Goal: Task Accomplishment & Management: Complete application form

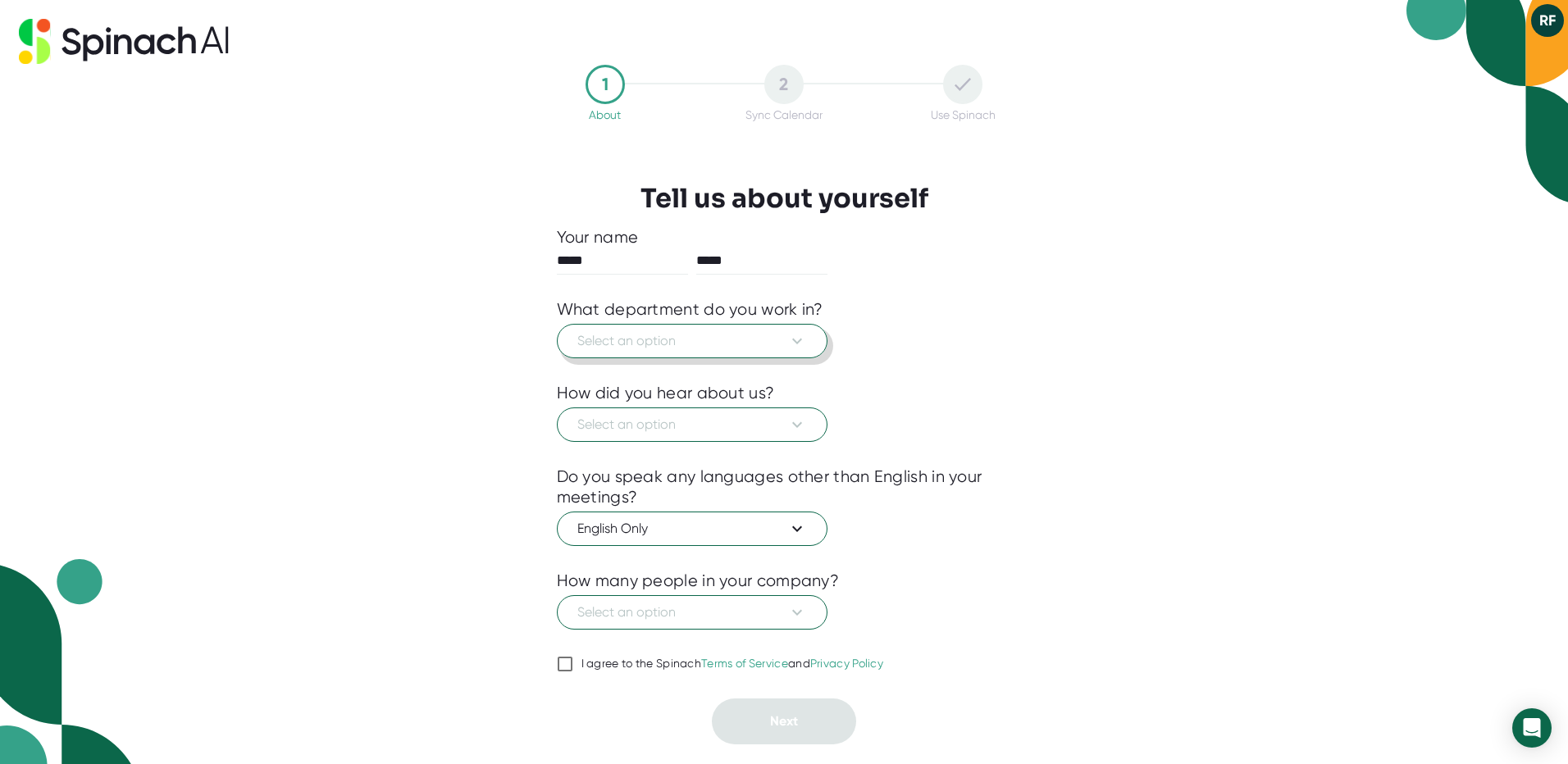
click at [756, 329] on button "Select an option" at bounding box center [692, 341] width 270 height 34
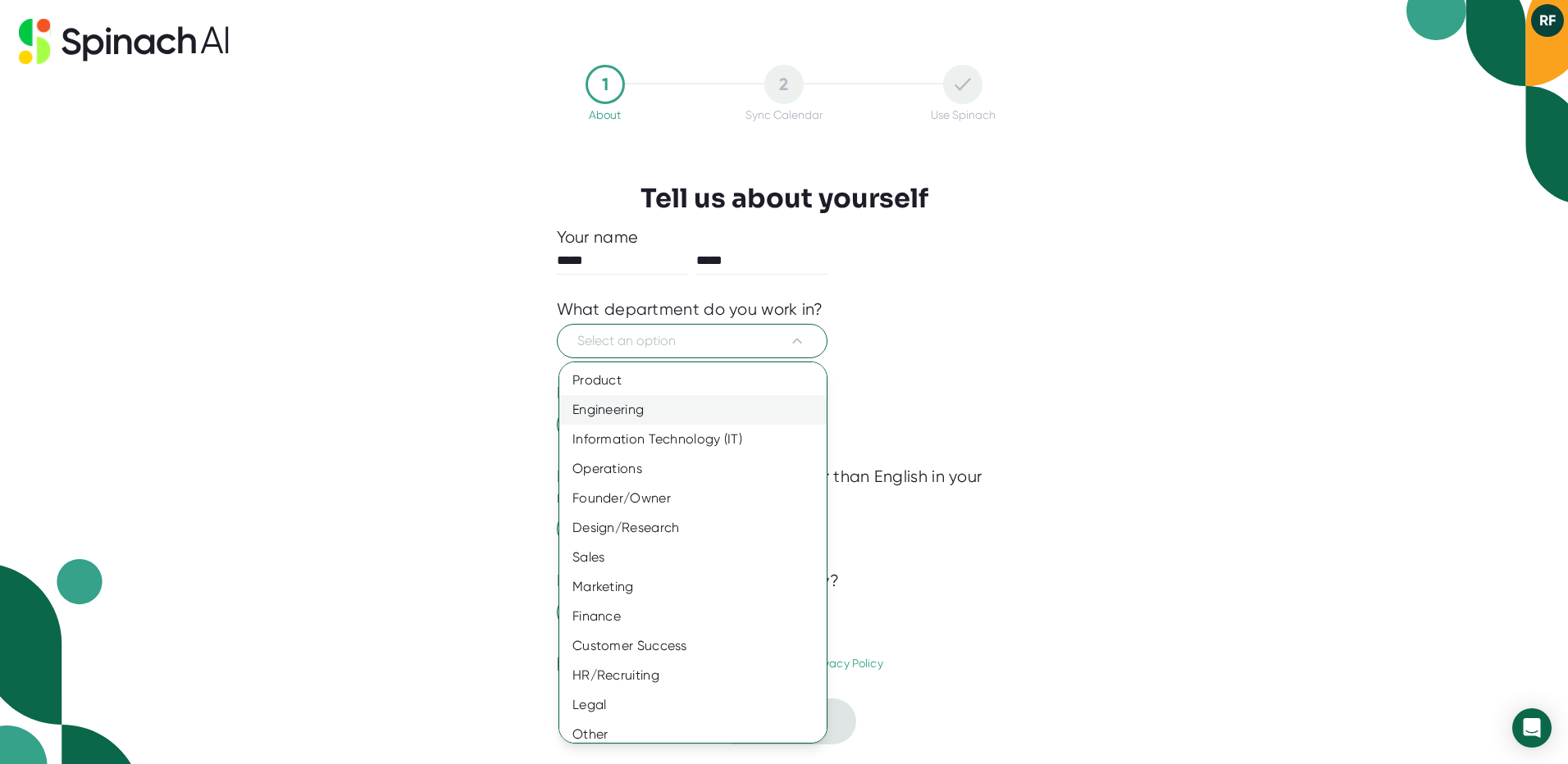
click at [711, 402] on div "Engineering" at bounding box center [699, 409] width 279 height 30
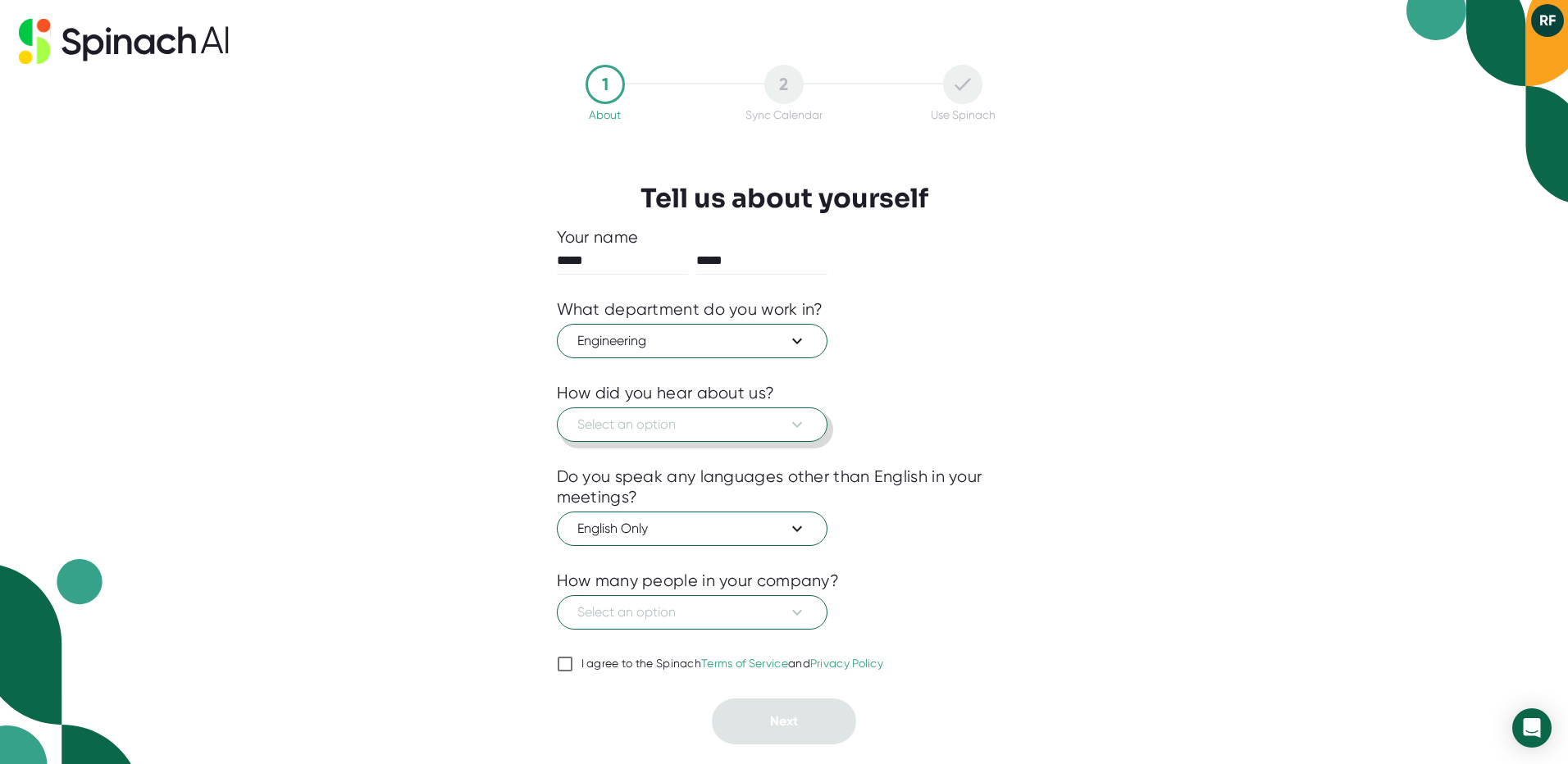
click at [712, 420] on span "Select an option" at bounding box center [692, 425] width 230 height 20
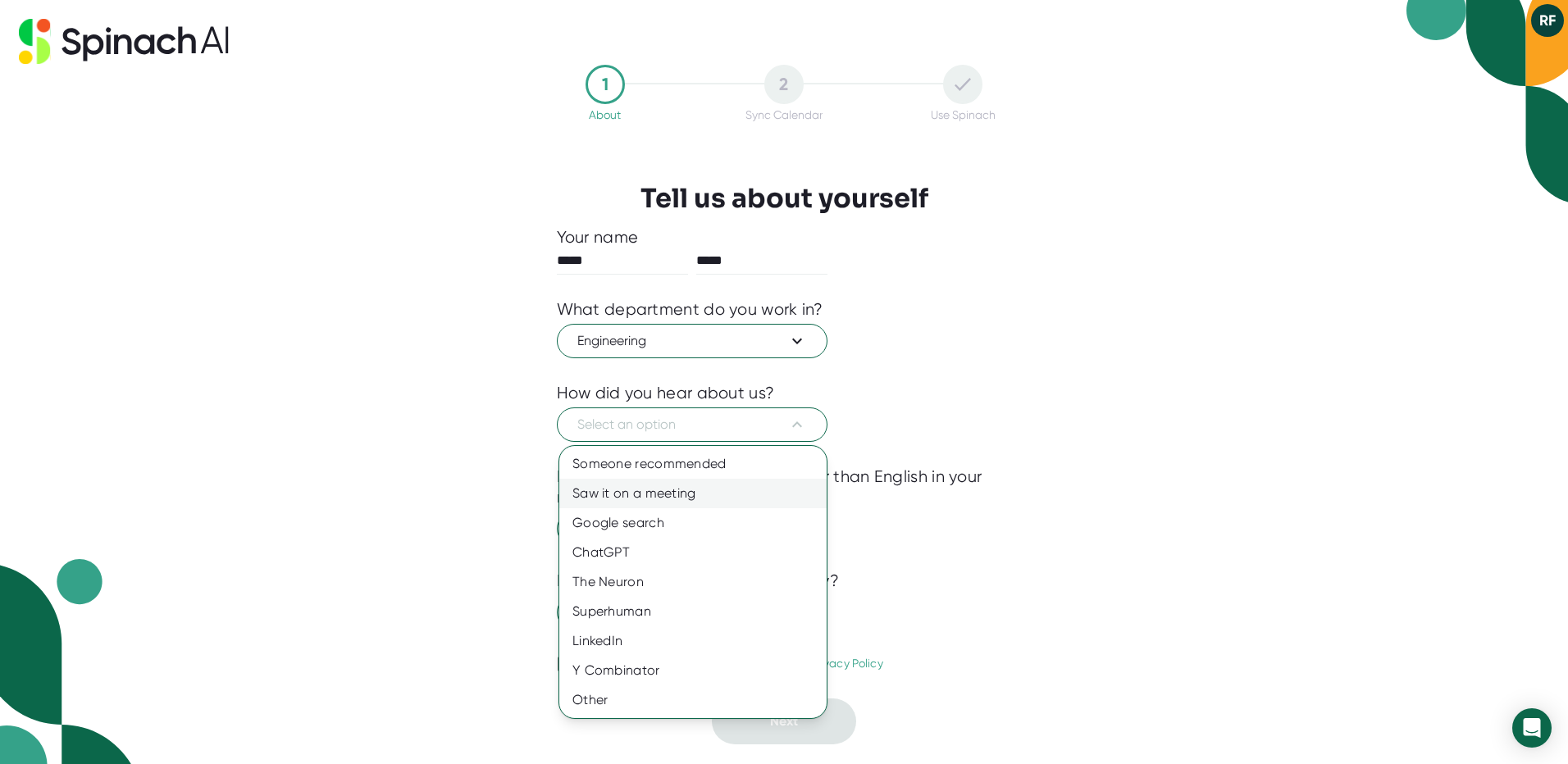
click at [707, 485] on div "Saw it on a meeting" at bounding box center [693, 493] width 268 height 30
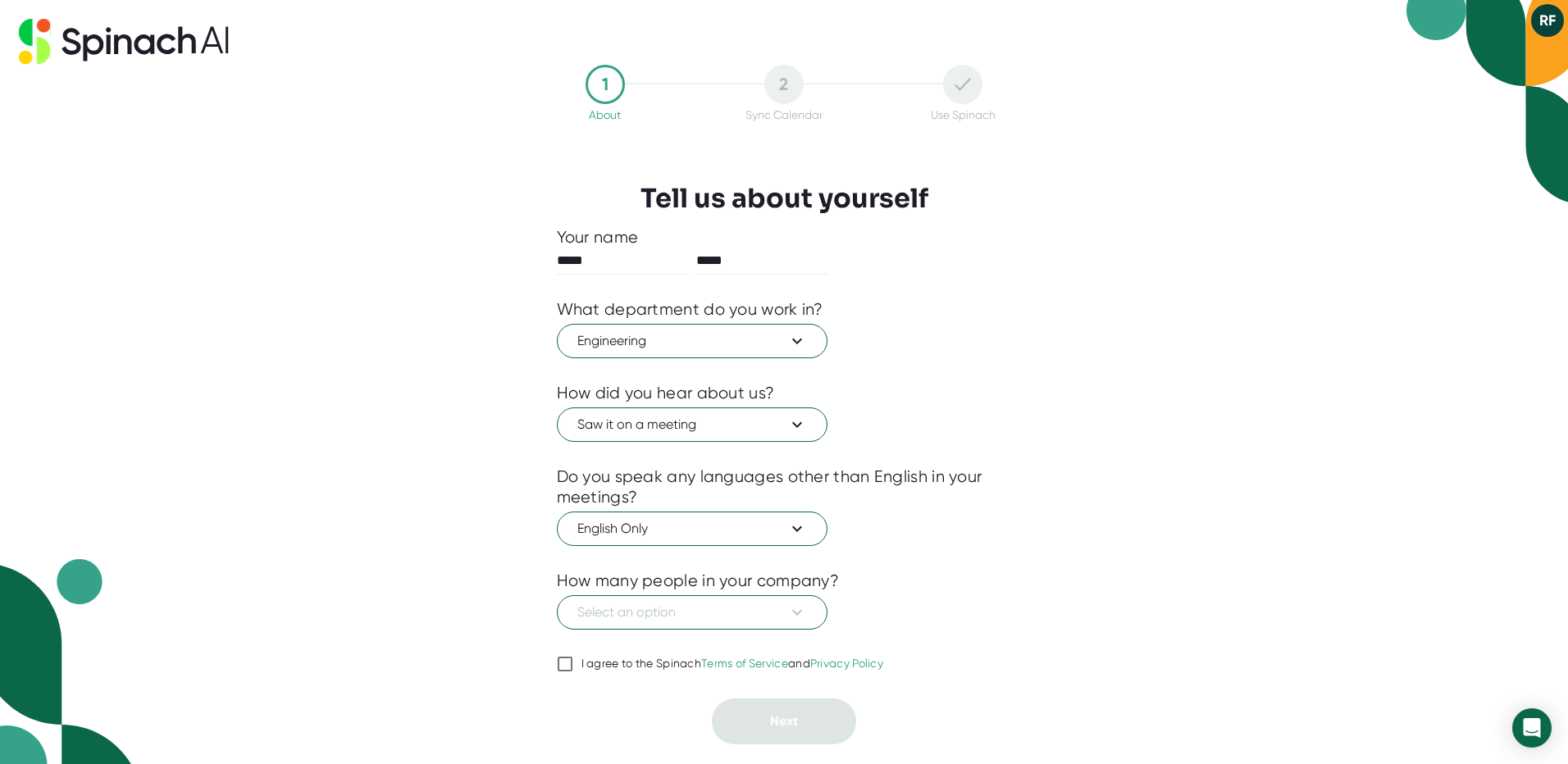
click at [564, 667] on input "I agree to the Spinach Terms of Service and Privacy Policy" at bounding box center [565, 664] width 16 height 20
checkbox input "true"
click at [586, 622] on button "Select an option" at bounding box center [692, 612] width 270 height 34
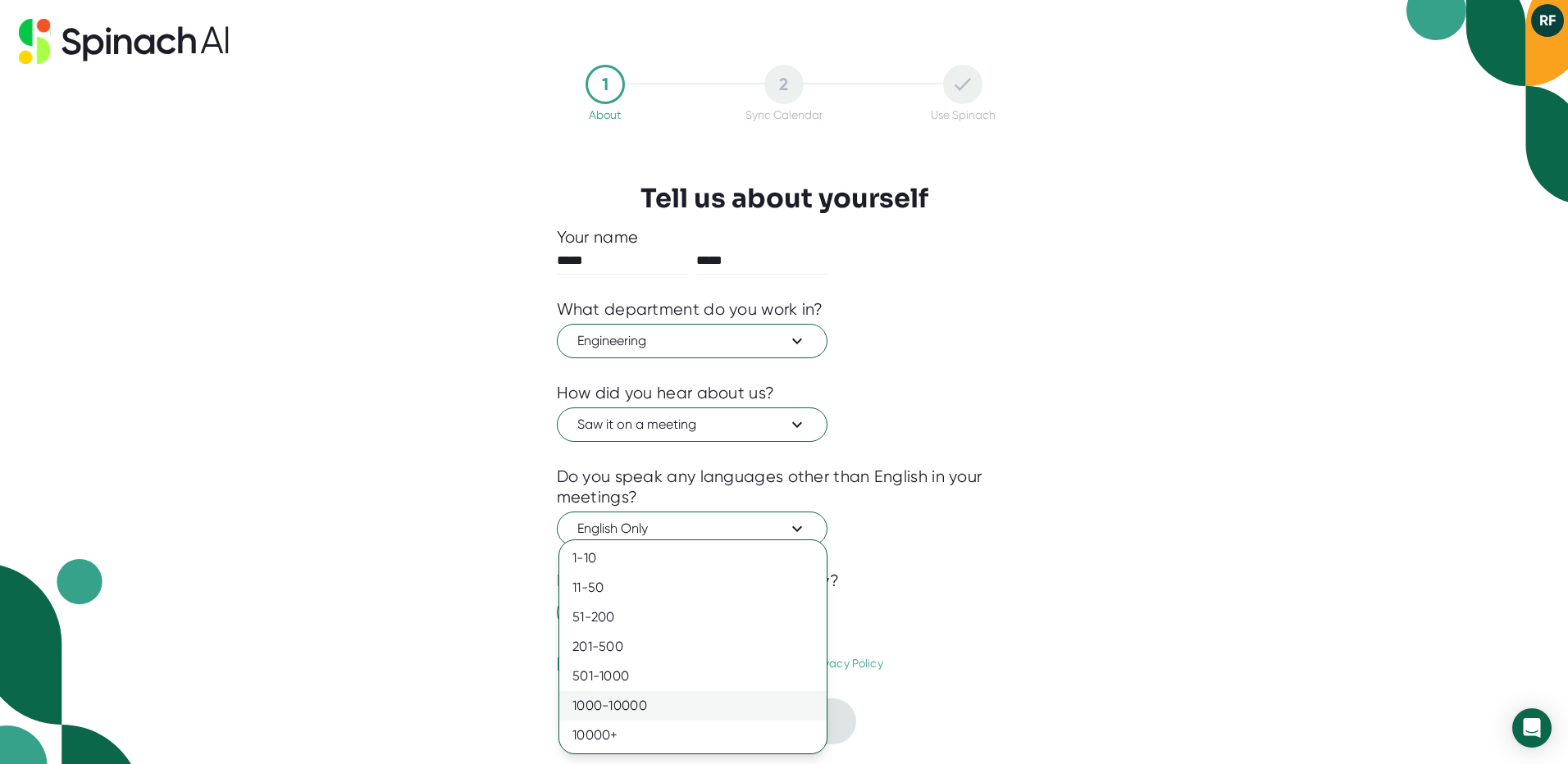
click at [597, 704] on div "1000-10000" at bounding box center [693, 706] width 268 height 30
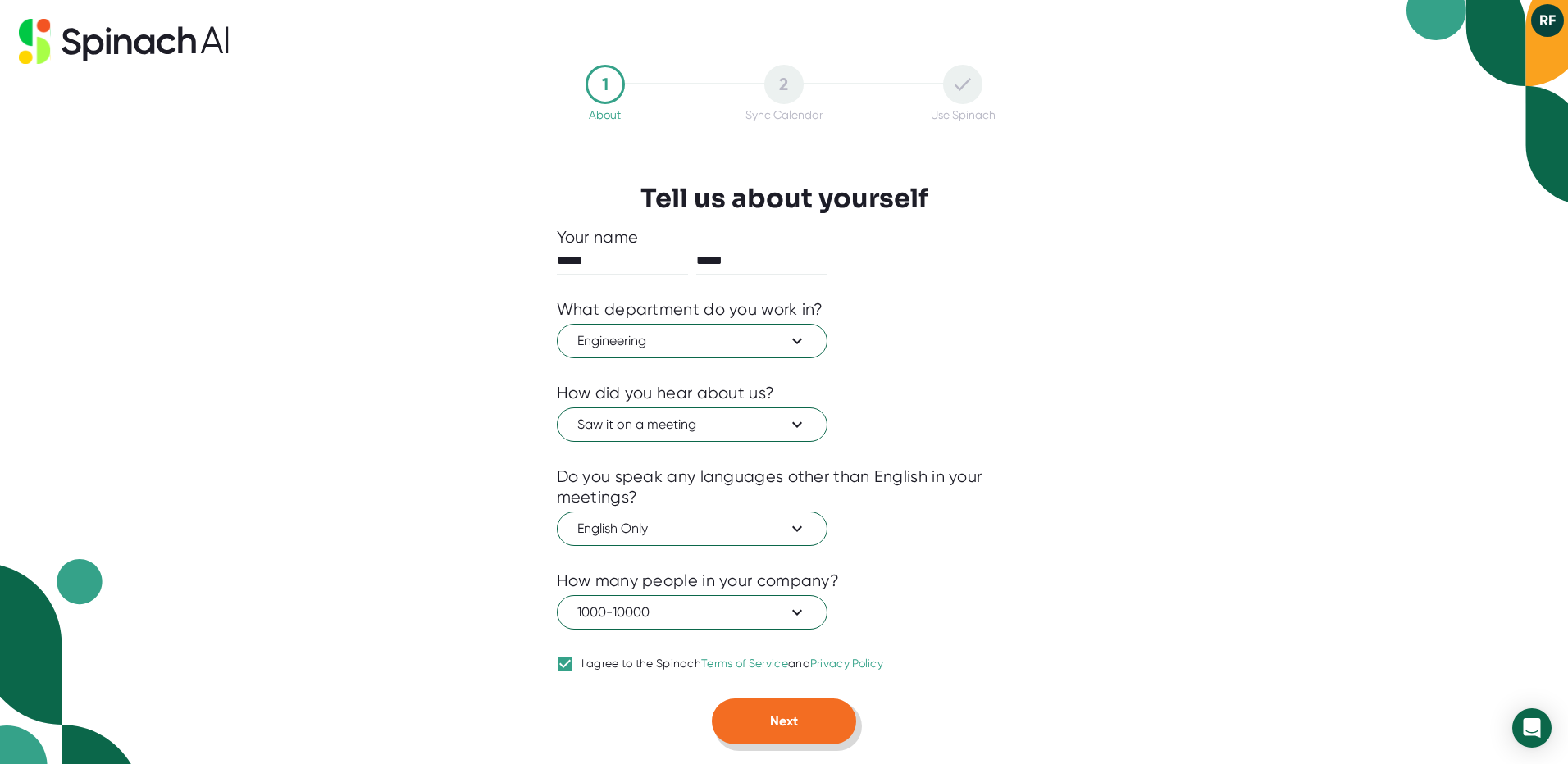
click at [761, 721] on button "Next" at bounding box center [784, 721] width 145 height 46
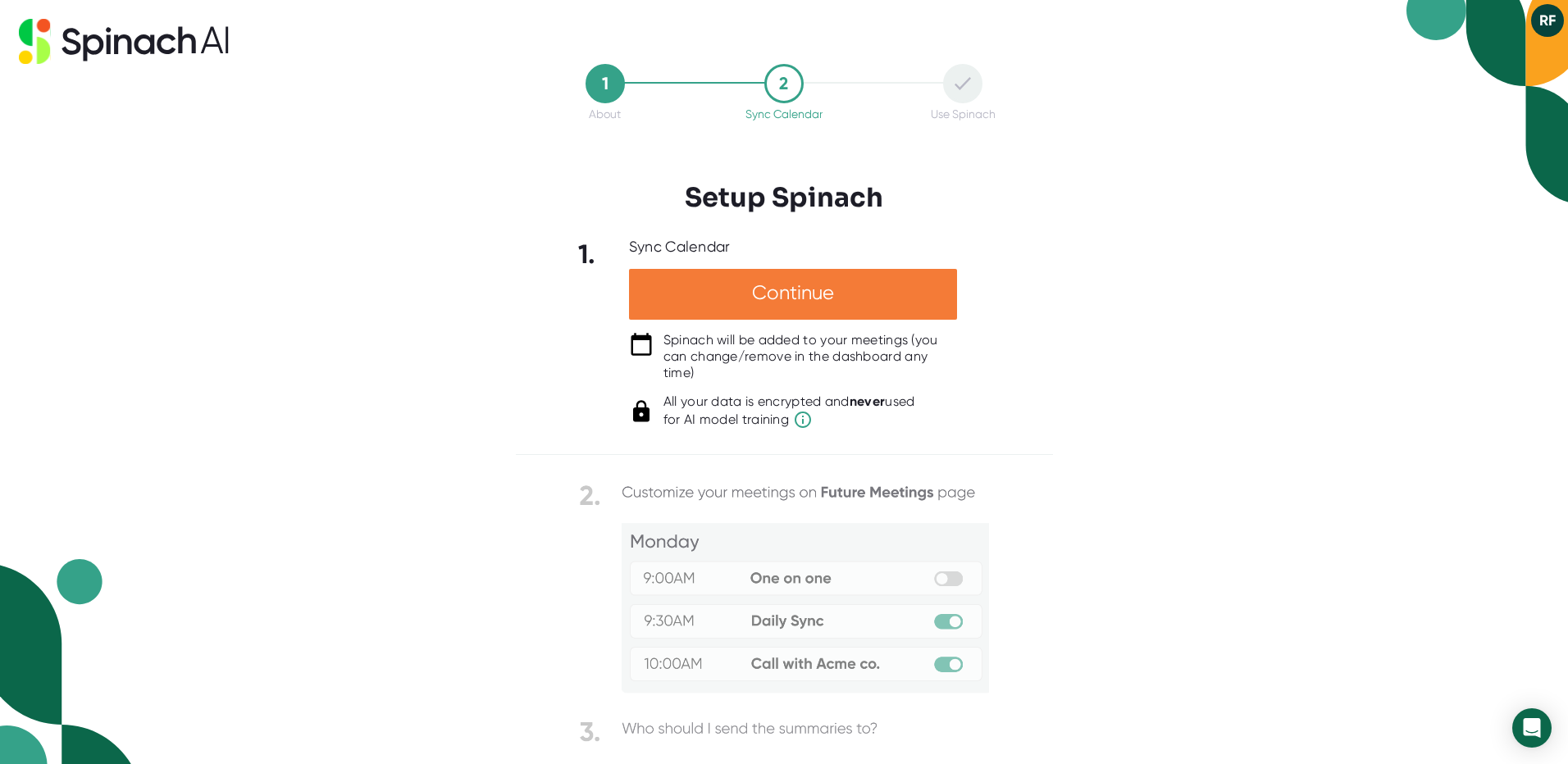
click at [693, 287] on div "Continue" at bounding box center [792, 294] width 328 height 51
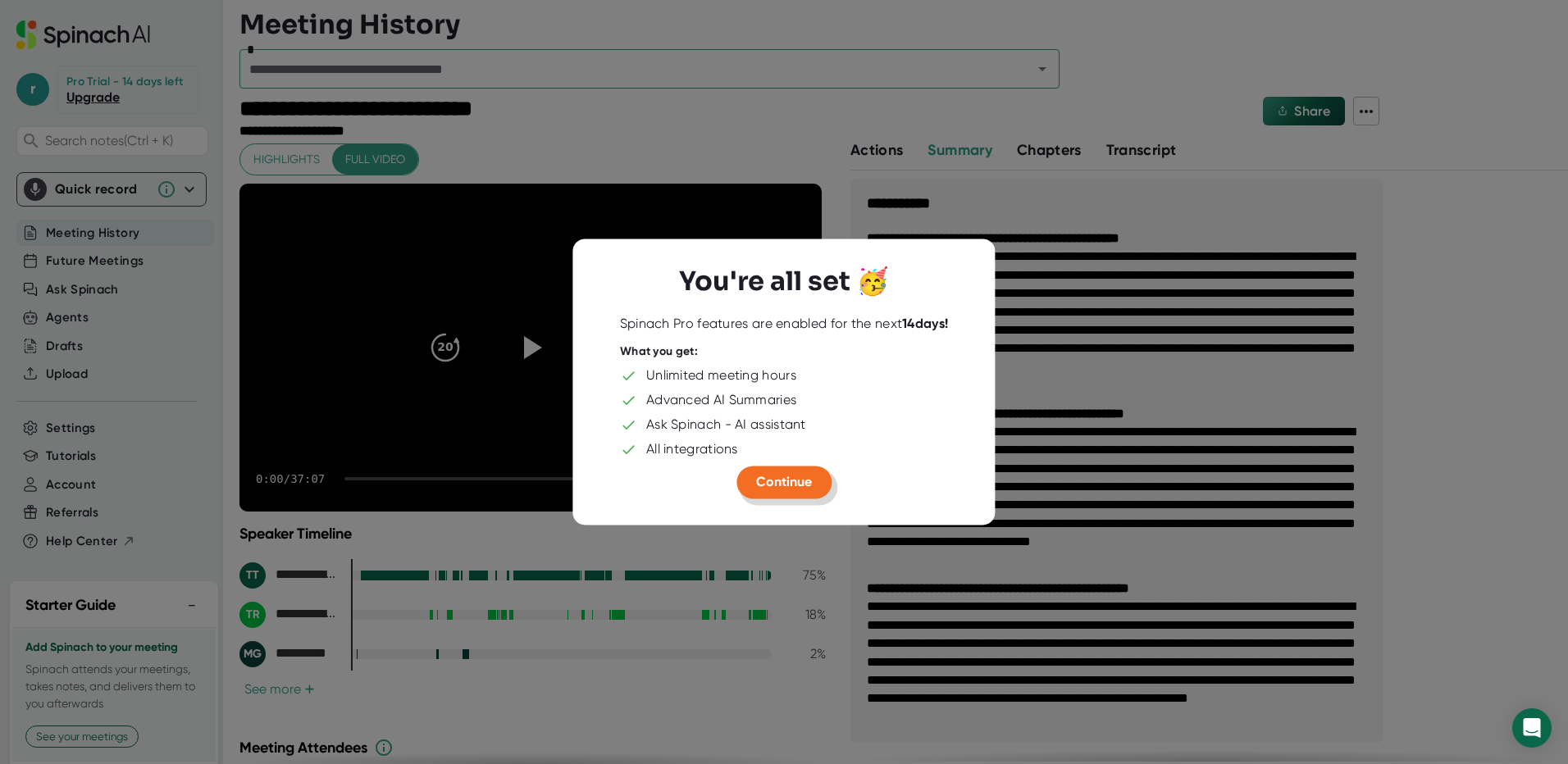
click at [753, 482] on button "Continue" at bounding box center [784, 482] width 95 height 33
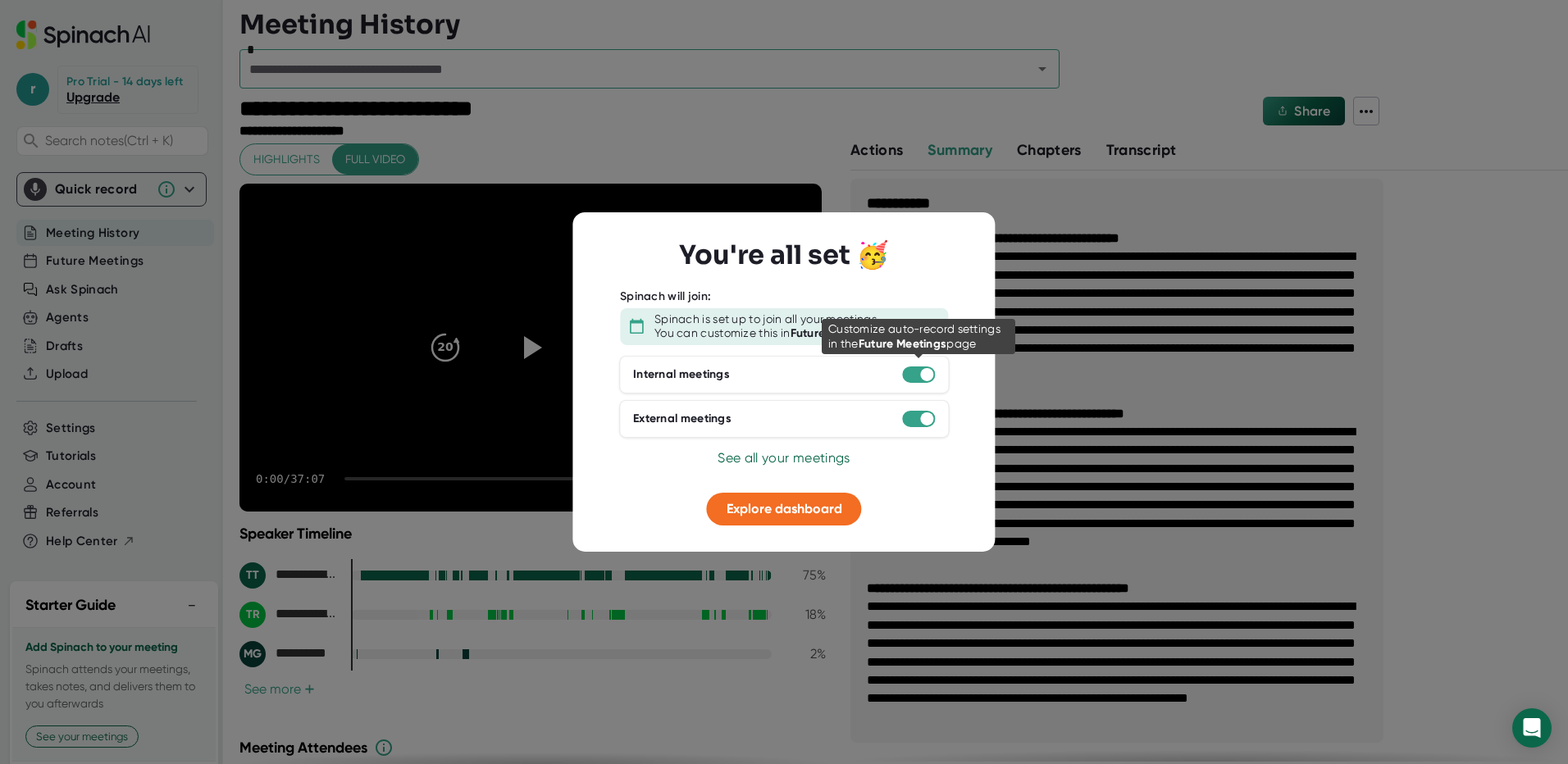
click at [918, 373] on div at bounding box center [919, 373] width 33 height 16
click at [930, 375] on div at bounding box center [927, 373] width 13 height 13
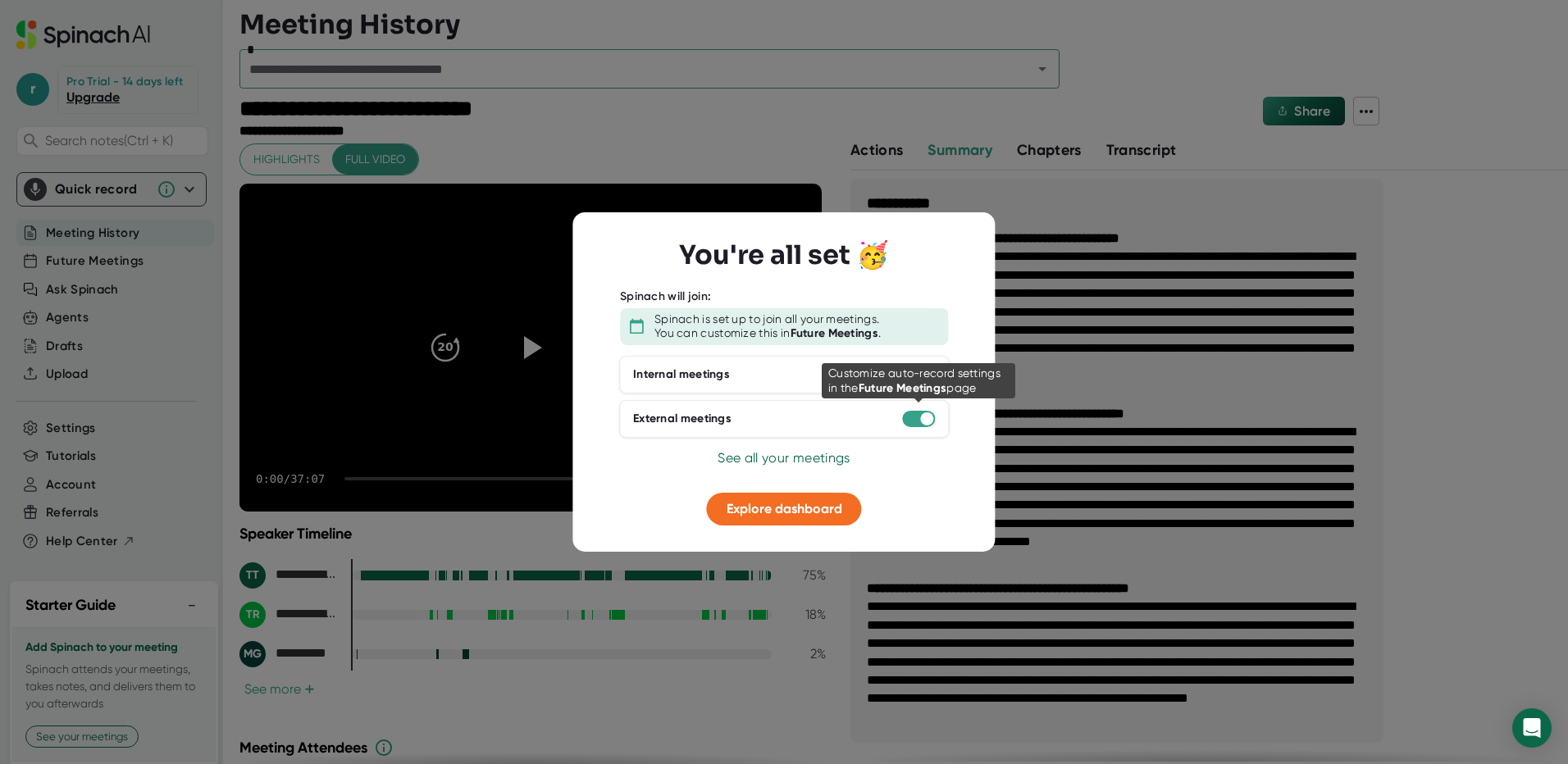
click at [924, 421] on div at bounding box center [927, 417] width 13 height 13
click at [789, 514] on span "Explore dashboard" at bounding box center [784, 507] width 116 height 15
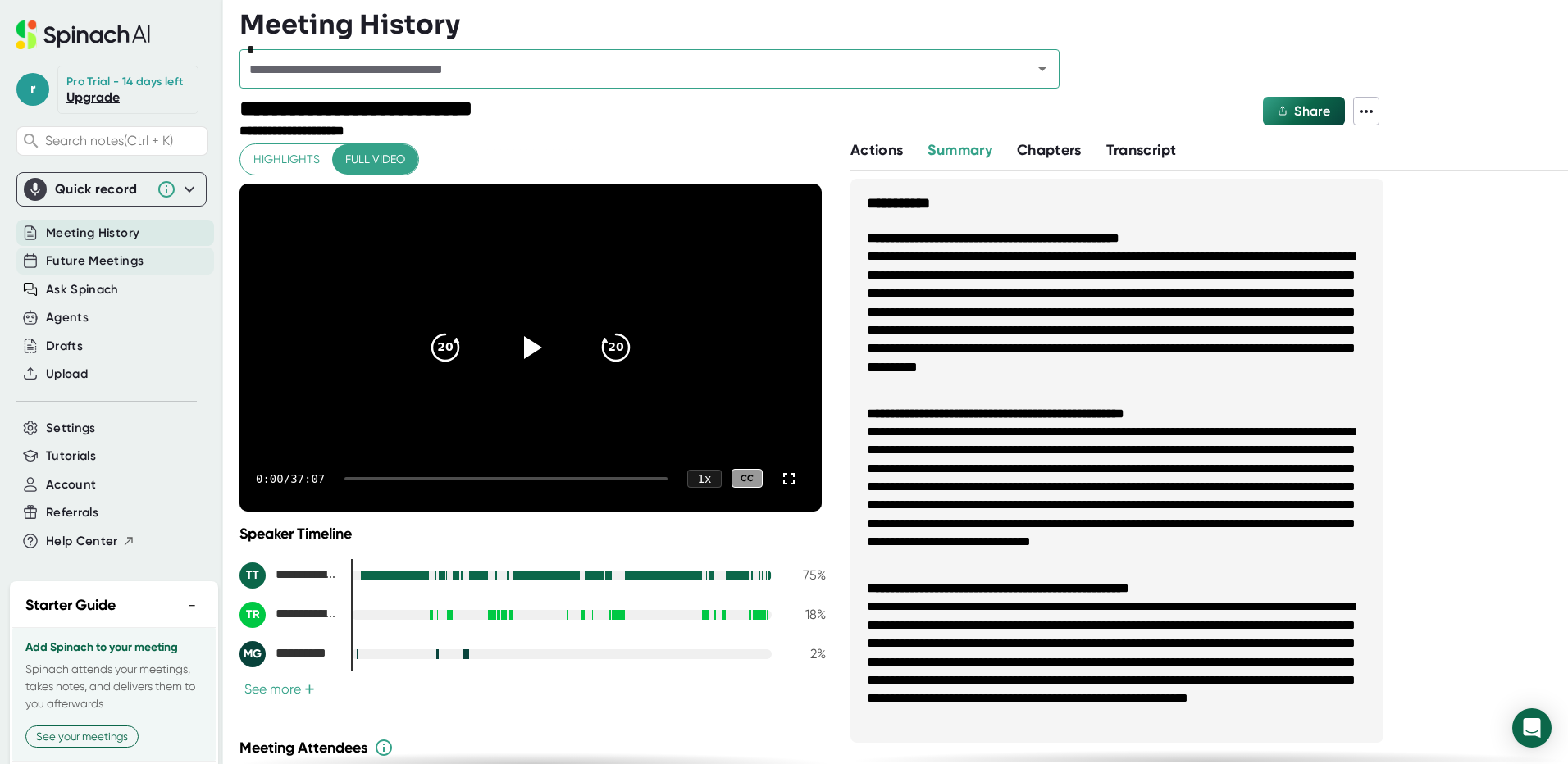
click at [65, 270] on span "Future Meetings" at bounding box center [94, 260] width 98 height 19
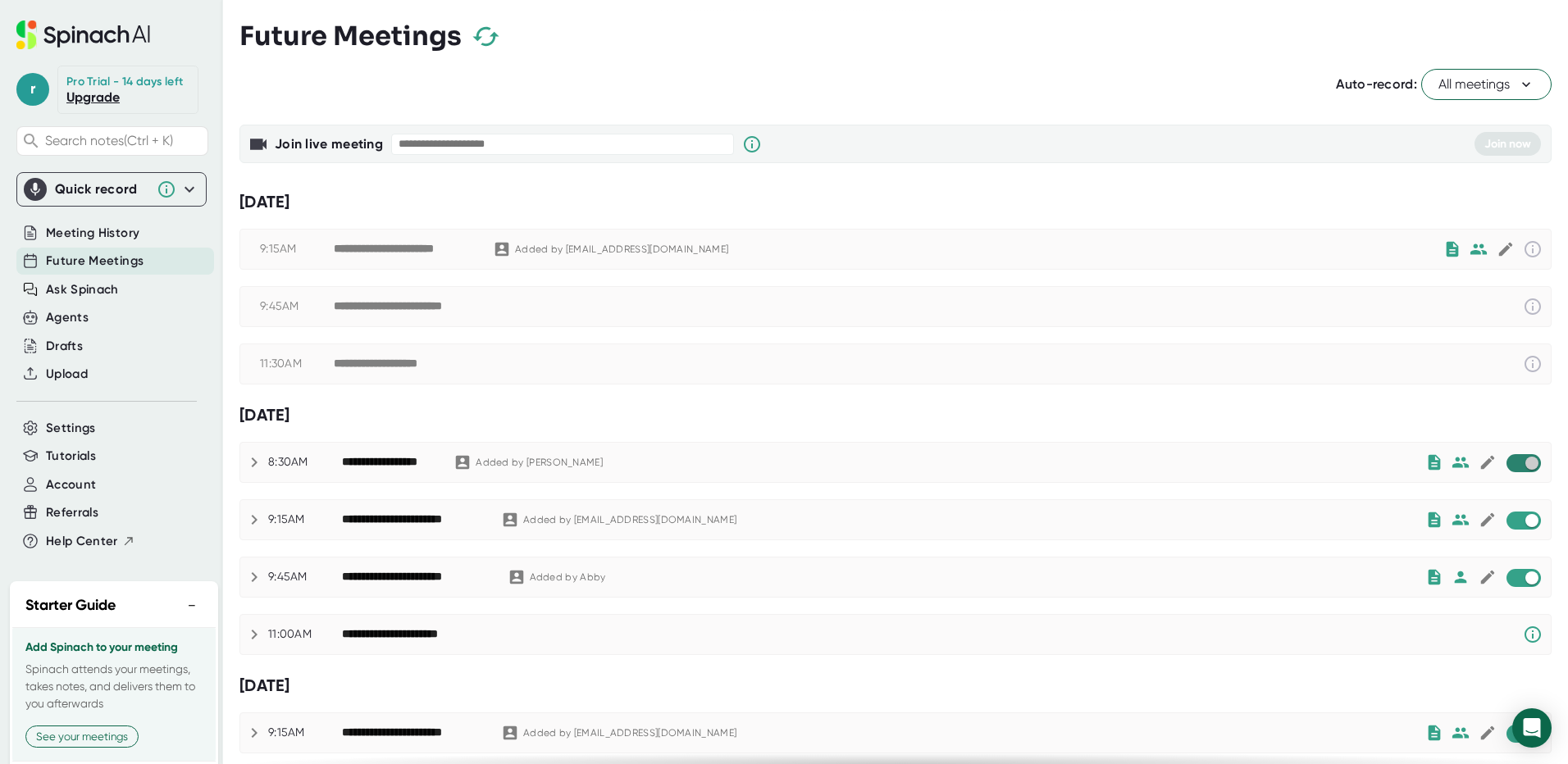
click at [1515, 465] on input "checkbox" at bounding box center [1531, 463] width 47 height 14
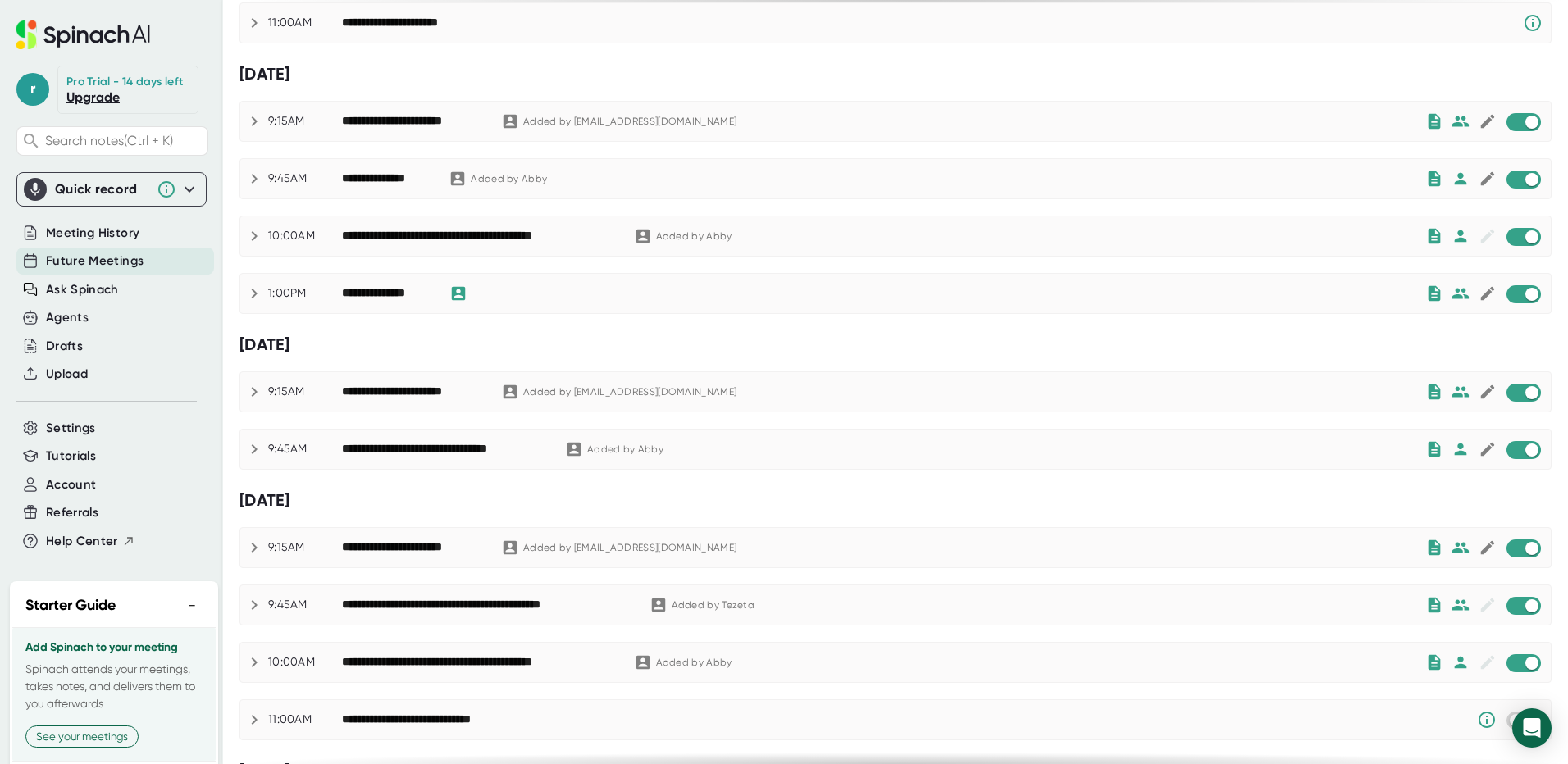
scroll to position [903, 0]
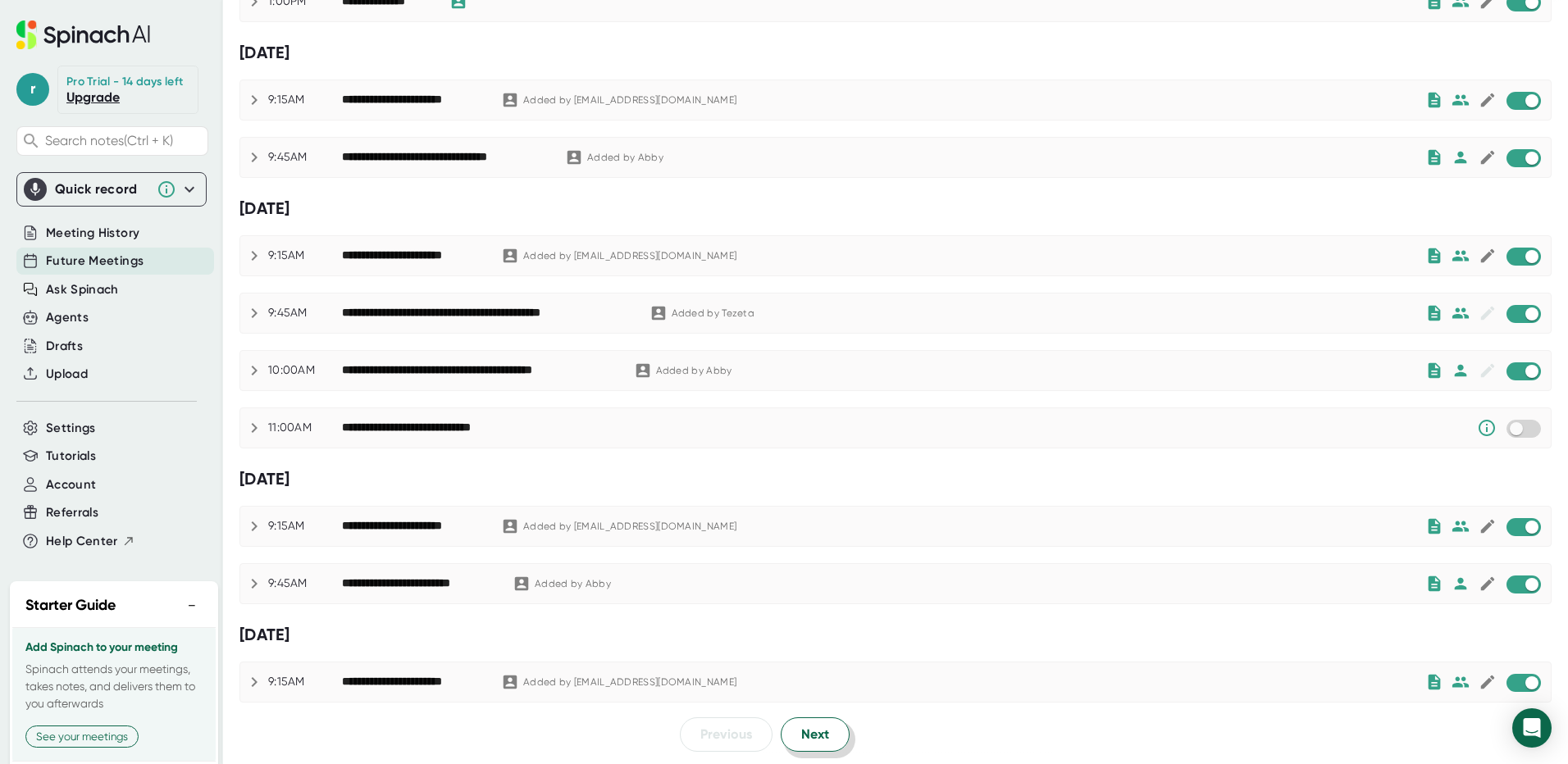
click at [827, 732] on button "Next" at bounding box center [815, 734] width 69 height 34
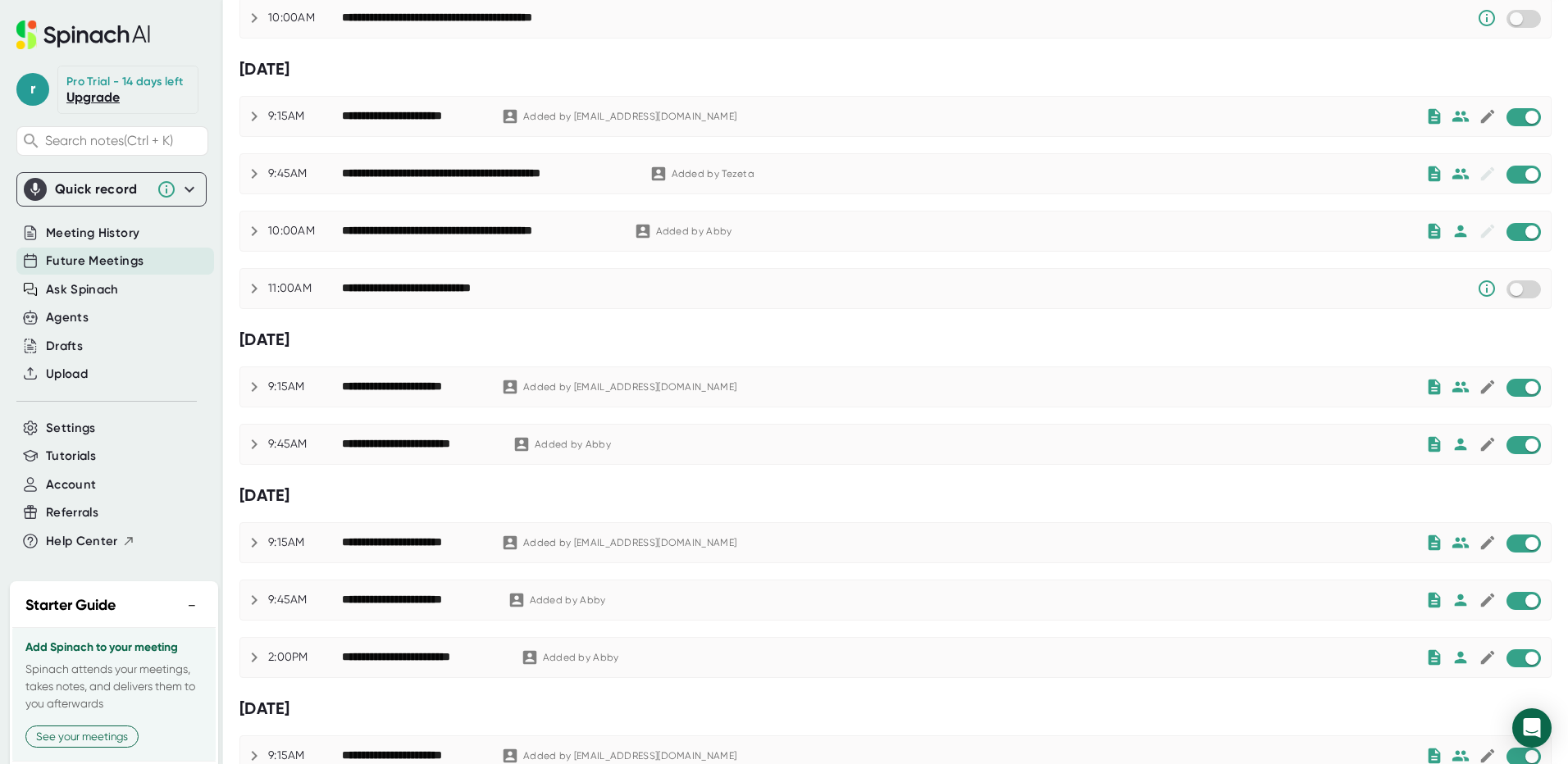
scroll to position [944, 0]
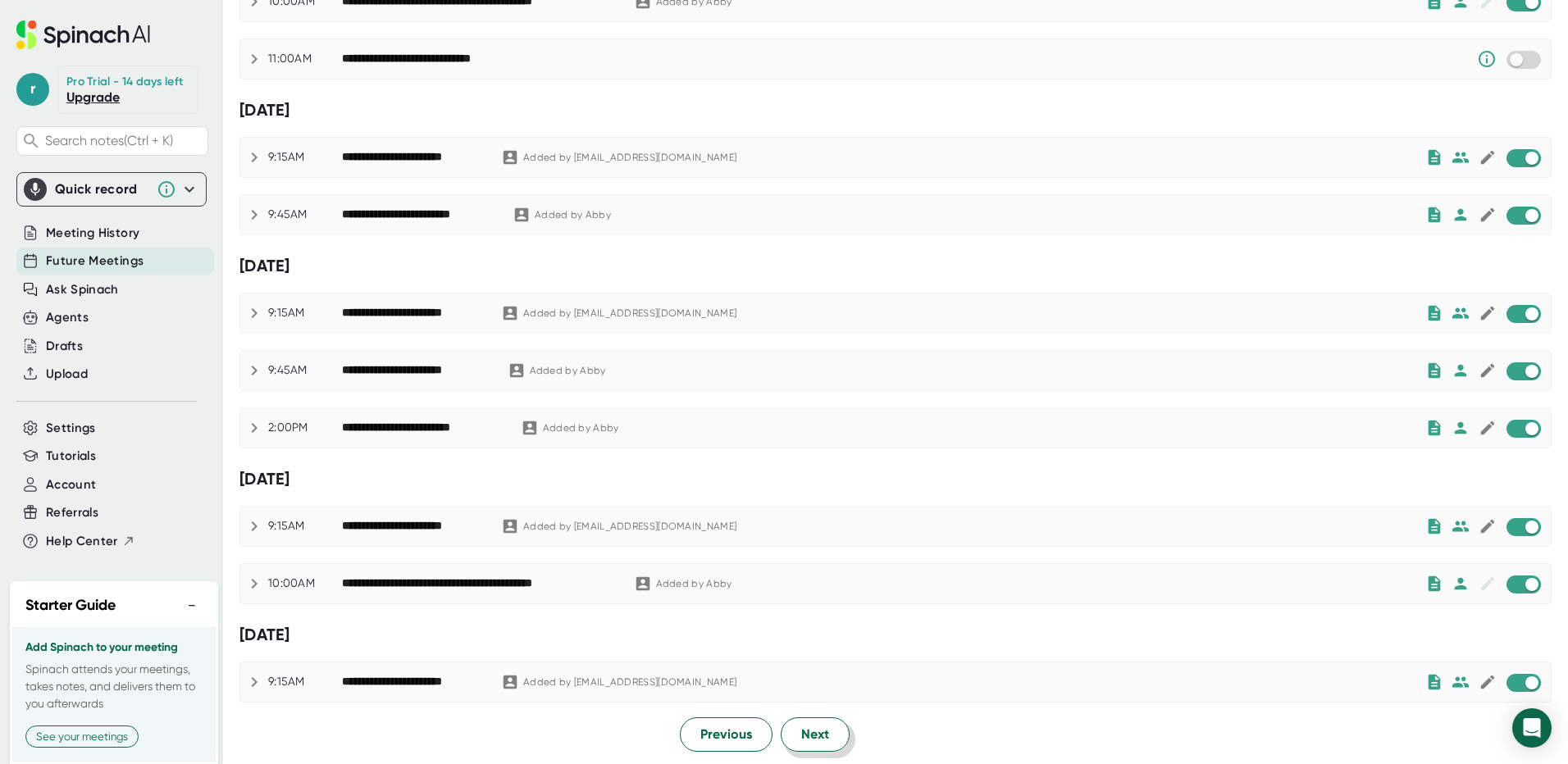
click at [826, 725] on button "Next" at bounding box center [815, 734] width 69 height 34
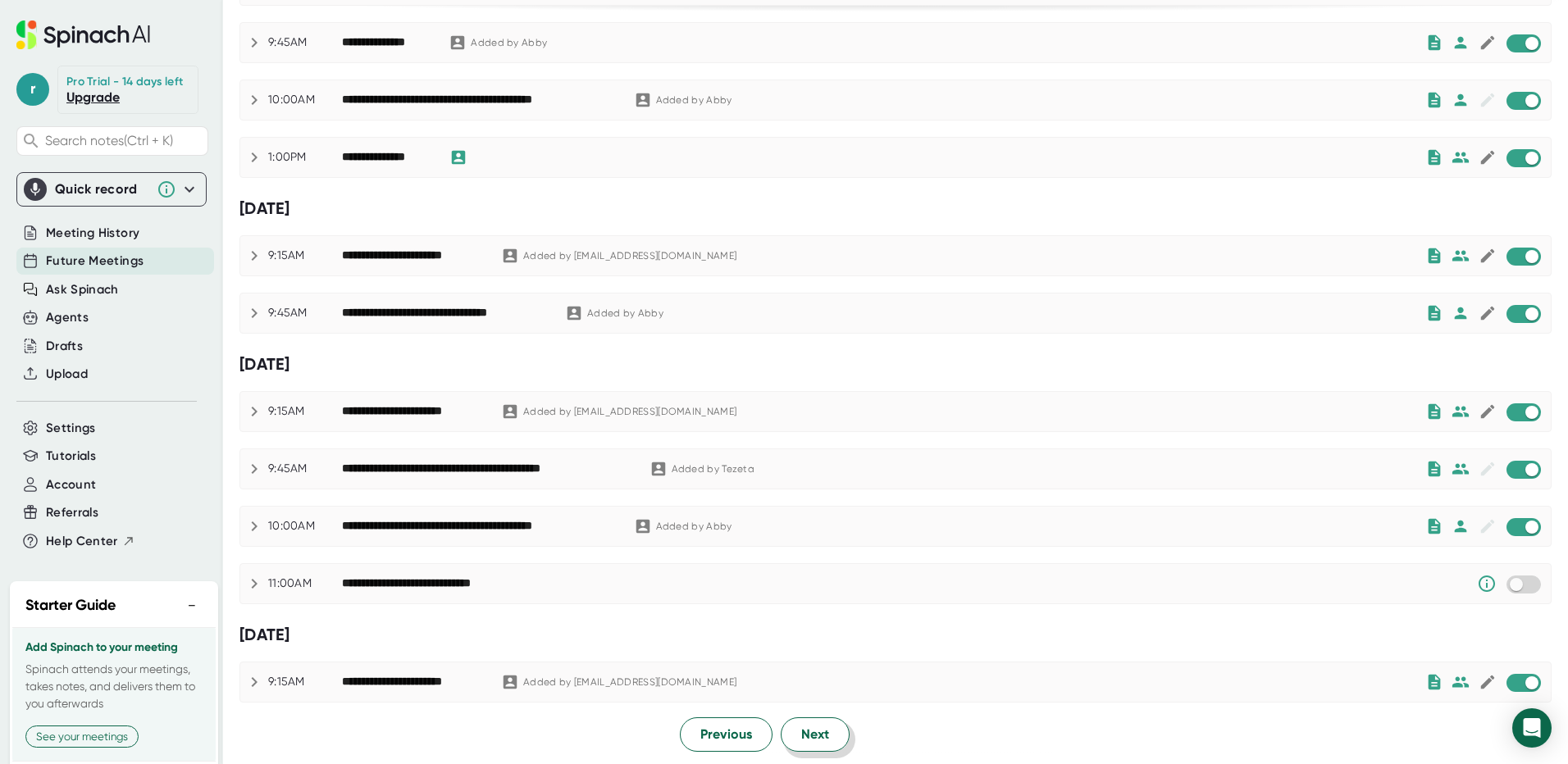
scroll to position [0, 0]
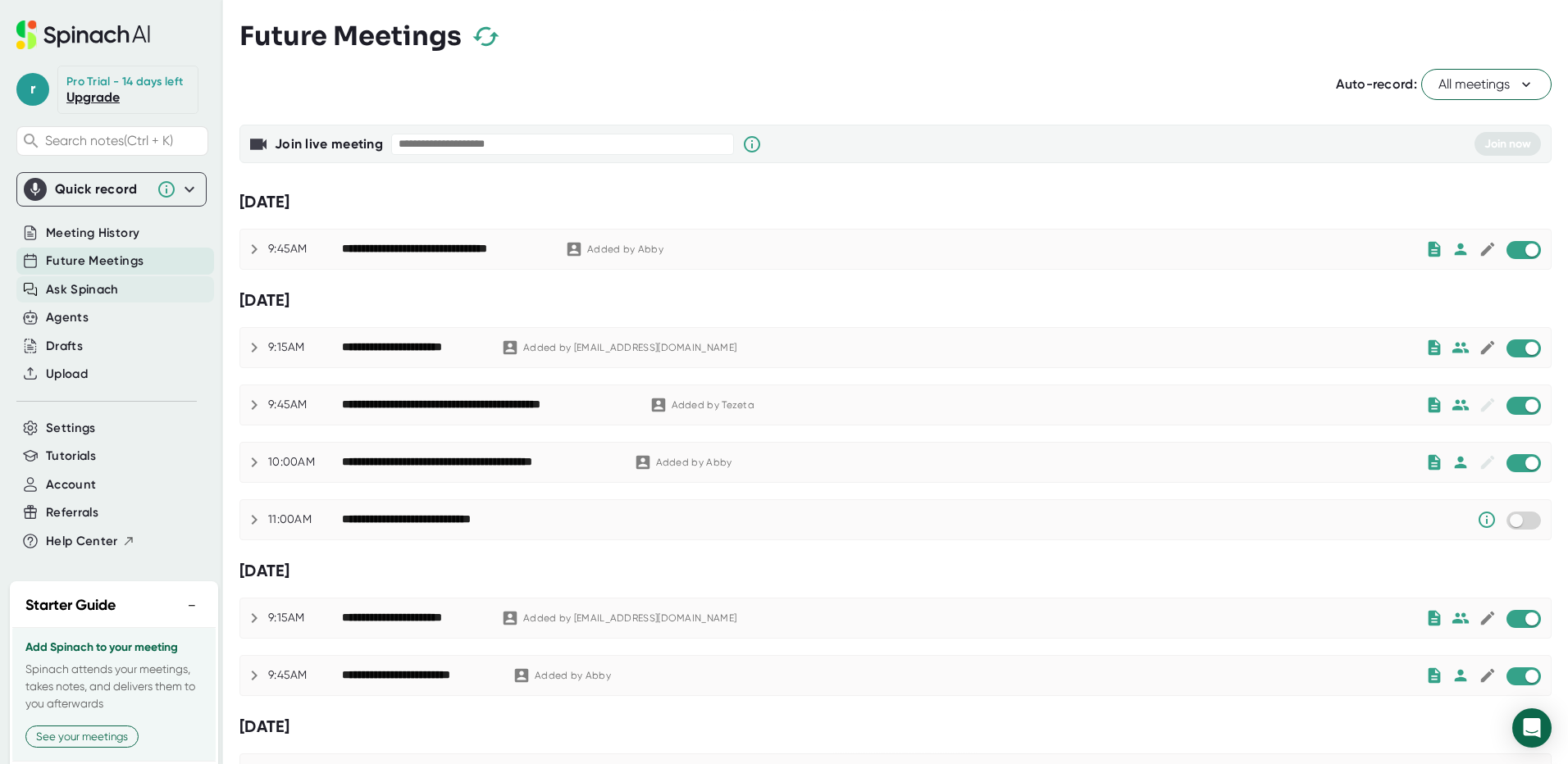
click at [76, 297] on span "Ask Spinach" at bounding box center [82, 289] width 73 height 19
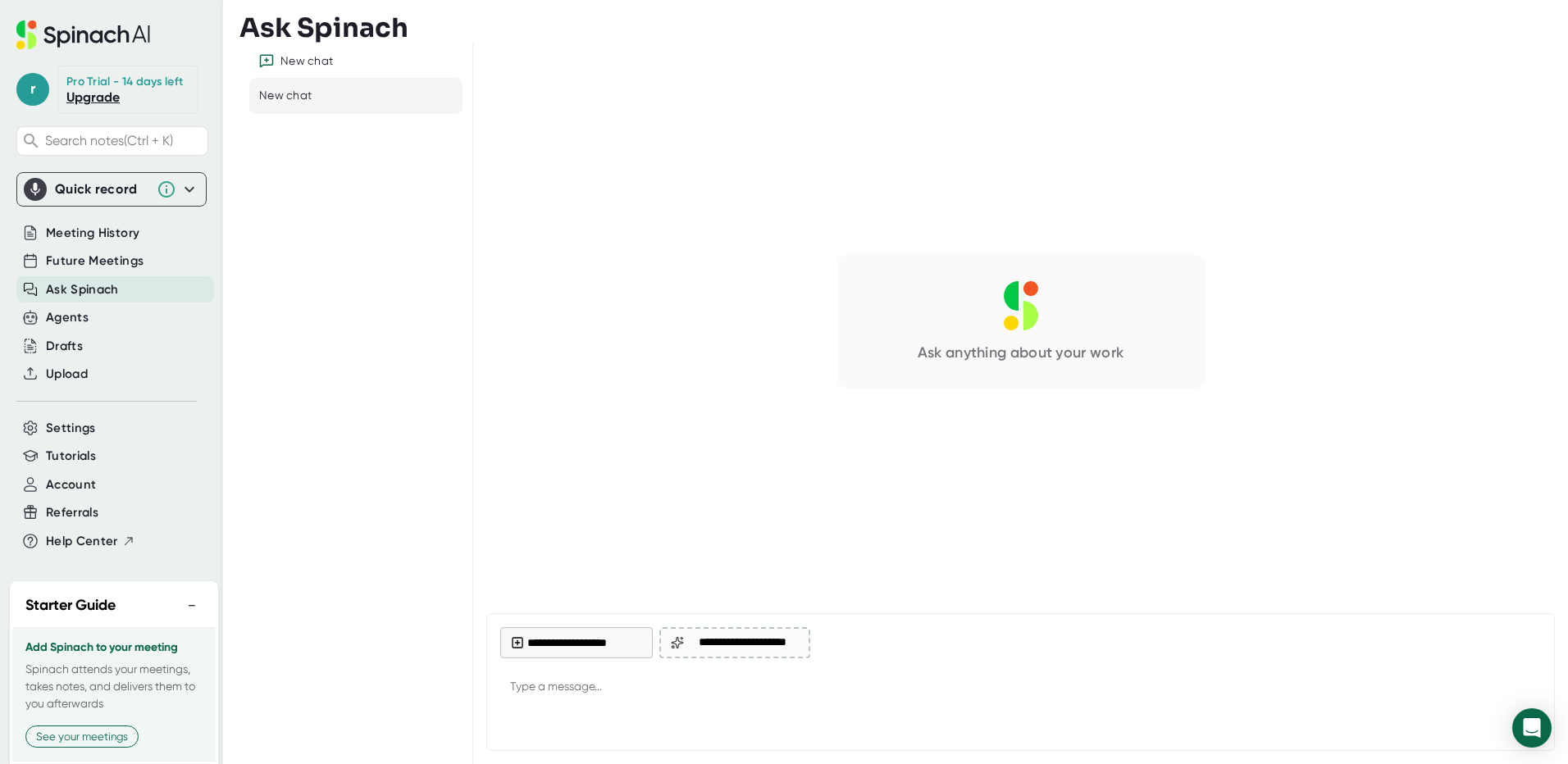
click at [1490, 40] on div "Ask Spinach" at bounding box center [903, 28] width 1328 height 31
type textarea "x"
